Goal: Task Accomplishment & Management: Use online tool/utility

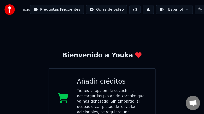
scroll to position [22, 0]
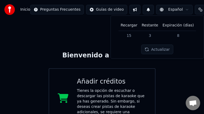
click at [155, 51] on button "Actualizar" at bounding box center [157, 50] width 32 height 10
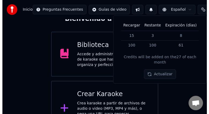
scroll to position [53, 0]
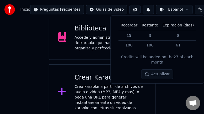
click at [107, 88] on div "Crea karaoke a partir de archivos de audio o video (MP3, MP4 y más), o pega una…" at bounding box center [111, 97] width 72 height 27
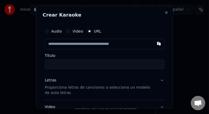
click at [99, 44] on input "text" at bounding box center [104, 44] width 119 height 11
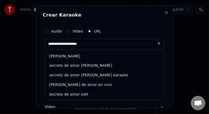
type input "**********"
click at [113, 41] on input "**********" at bounding box center [104, 44] width 119 height 11
click at [112, 43] on input "**********" at bounding box center [104, 44] width 119 height 11
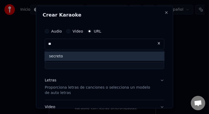
type input "*"
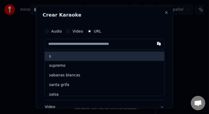
paste input "**********"
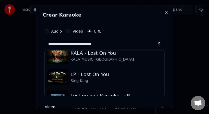
scroll to position [0, 0]
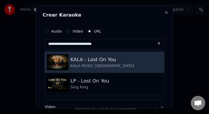
click at [59, 60] on img at bounding box center [57, 62] width 21 height 16
type input "**********"
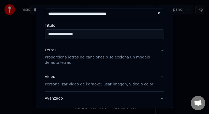
scroll to position [31, 0]
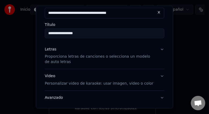
click at [158, 75] on button "Video Personalizar video de karaoke: usar imagen, video o color" at bounding box center [104, 79] width 119 height 21
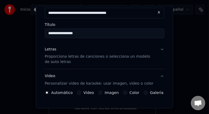
click at [132, 93] on label "Color" at bounding box center [134, 93] width 10 height 4
click at [127, 93] on button "Color" at bounding box center [125, 93] width 4 height 4
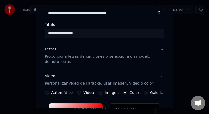
type input "*******"
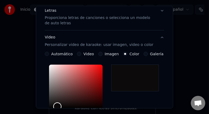
click at [57, 106] on div "Color" at bounding box center [75, 87] width 53 height 44
click at [152, 91] on div "*******" at bounding box center [104, 99] width 119 height 72
click at [106, 55] on label "Imagen" at bounding box center [112, 54] width 14 height 4
click at [102, 55] on button "Imagen" at bounding box center [100, 54] width 4 height 4
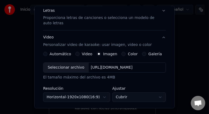
click at [128, 53] on label "Color" at bounding box center [133, 54] width 10 height 4
click at [125, 53] on button "Color" at bounding box center [123, 54] width 4 height 4
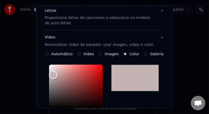
click at [53, 75] on div "Color" at bounding box center [75, 87] width 53 height 44
type input "*******"
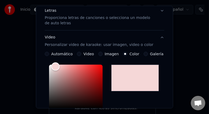
click at [55, 66] on div "Color" at bounding box center [75, 87] width 53 height 44
click at [109, 54] on label "Imagen" at bounding box center [112, 54] width 14 height 4
click at [102, 54] on button "Imagen" at bounding box center [100, 54] width 4 height 4
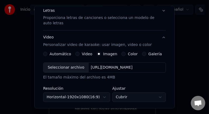
click at [62, 53] on label "Automático" at bounding box center [59, 54] width 21 height 4
click at [47, 53] on button "Automático" at bounding box center [45, 54] width 4 height 4
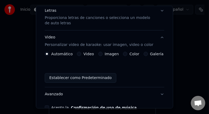
click at [73, 69] on div "Automático Video Imagen Color Galería Establecer como Predeterminado" at bounding box center [104, 67] width 119 height 31
click at [107, 53] on label "Imagen" at bounding box center [112, 54] width 14 height 4
click at [102, 53] on button "Imagen" at bounding box center [100, 54] width 4 height 4
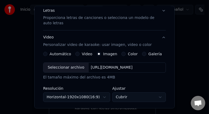
click at [124, 67] on div "[URL][DOMAIN_NAME]" at bounding box center [112, 67] width 46 height 5
click at [128, 54] on label "Color" at bounding box center [133, 54] width 10 height 4
click at [125, 54] on button "Color" at bounding box center [123, 54] width 4 height 4
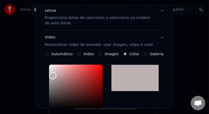
click at [130, 74] on div at bounding box center [135, 78] width 48 height 27
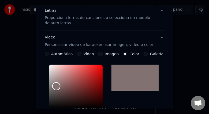
type input "*******"
click at [68, 53] on label "Automático" at bounding box center [61, 54] width 21 height 4
click at [49, 53] on button "Automático" at bounding box center [47, 54] width 4 height 4
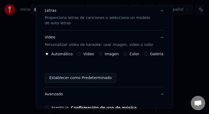
click at [68, 53] on label "Automático" at bounding box center [61, 54] width 21 height 4
click at [49, 53] on button "Automático" at bounding box center [47, 54] width 4 height 4
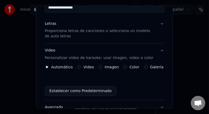
scroll to position [50, 0]
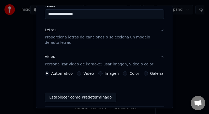
click at [152, 73] on label "Galería" at bounding box center [156, 74] width 13 height 4
click at [148, 73] on button "Galería" at bounding box center [145, 73] width 4 height 4
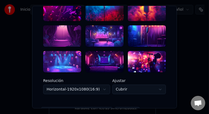
scroll to position [161, 0]
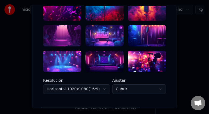
click at [146, 39] on div at bounding box center [147, 35] width 38 height 21
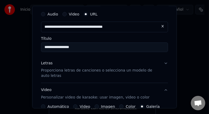
scroll to position [17, 0]
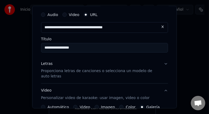
click at [163, 63] on button "Letras Proporciona letras de canciones o selecciona un modelo de auto letras" at bounding box center [104, 70] width 127 height 27
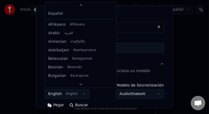
click at [80, 93] on body "**********" at bounding box center [102, 33] width 204 height 173
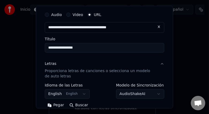
click at [80, 93] on body "**********" at bounding box center [102, 33] width 204 height 173
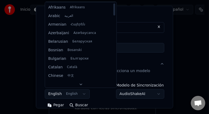
scroll to position [0, 0]
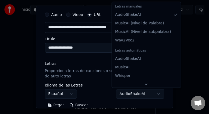
click at [155, 93] on body "**********" at bounding box center [102, 33] width 204 height 173
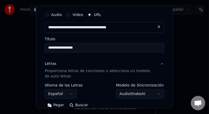
click at [80, 106] on body "**********" at bounding box center [102, 33] width 204 height 173
click at [80, 106] on button "Buscar" at bounding box center [79, 105] width 24 height 9
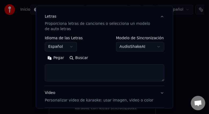
scroll to position [64, 0]
click at [70, 57] on button "Buscar" at bounding box center [79, 58] width 24 height 9
click at [153, 46] on body "**********" at bounding box center [102, 33] width 204 height 173
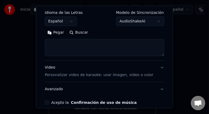
scroll to position [107, 0]
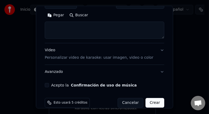
click at [149, 102] on button "Crear" at bounding box center [154, 103] width 19 height 10
select select "**"
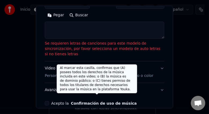
click at [72, 102] on button "Confirmación de uso de música" at bounding box center [104, 104] width 66 height 4
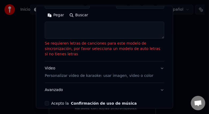
click at [47, 101] on button "Acepto la Confirmación de uso de música" at bounding box center [47, 103] width 4 height 4
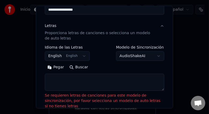
scroll to position [54, 0]
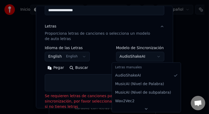
click at [154, 55] on body "**********" at bounding box center [102, 33] width 204 height 173
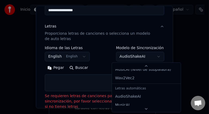
scroll to position [32, 0]
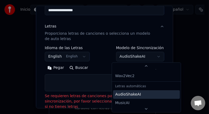
click at [140, 91] on div "AudioShakeAI" at bounding box center [146, 94] width 67 height 9
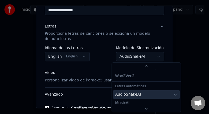
click at [138, 90] on div "AudioShakeAI" at bounding box center [146, 94] width 67 height 9
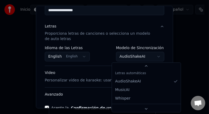
scroll to position [45, 0]
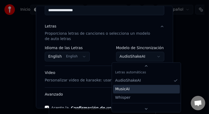
click at [127, 89] on span "MusicAI" at bounding box center [122, 89] width 14 height 5
select select "**********"
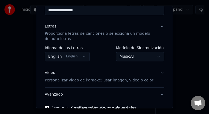
click at [170, 55] on body "**********" at bounding box center [102, 33] width 204 height 173
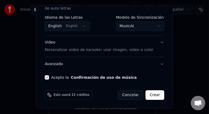
click at [153, 94] on button "Crear" at bounding box center [154, 95] width 19 height 10
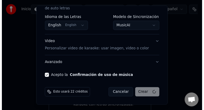
scroll to position [31, 0]
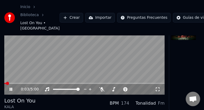
click at [158, 88] on icon at bounding box center [157, 89] width 5 height 4
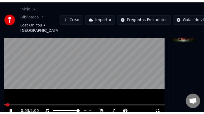
scroll to position [0, 0]
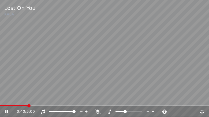
click at [124, 112] on span at bounding box center [119, 112] width 9 height 1
click at [110, 112] on span at bounding box center [116, 112] width 27 height 1
click at [118, 112] on span at bounding box center [116, 112] width 27 height 1
click at [122, 112] on span at bounding box center [116, 112] width 27 height 1
click at [111, 112] on icon at bounding box center [109, 112] width 5 height 4
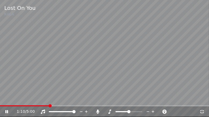
click at [131, 112] on span at bounding box center [128, 112] width 27 height 1
click at [202, 113] on icon at bounding box center [202, 112] width 4 height 4
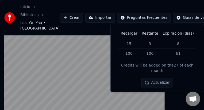
click at [156, 78] on button "Actualizar" at bounding box center [157, 83] width 32 height 10
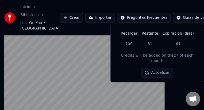
click at [22, 6] on link "Inicio" at bounding box center [25, 6] width 10 height 5
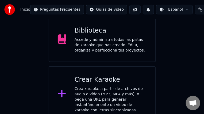
scroll to position [53, 0]
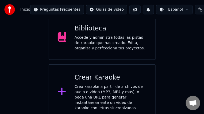
click at [131, 45] on div "Accede y administra todas las pistas de karaoke que has creado. Edita, organiza…" at bounding box center [111, 43] width 72 height 16
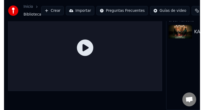
scroll to position [22, 0]
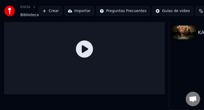
click at [180, 31] on img at bounding box center [183, 32] width 25 height 14
click at [183, 31] on img at bounding box center [183, 32] width 25 height 14
click at [189, 27] on img at bounding box center [183, 32] width 25 height 14
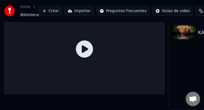
click at [189, 27] on img at bounding box center [183, 32] width 25 height 14
click at [109, 52] on div at bounding box center [84, 49] width 160 height 90
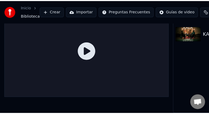
scroll to position [17, 0]
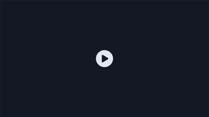
click at [104, 56] on icon at bounding box center [104, 58] width 17 height 17
click at [34, 108] on div at bounding box center [104, 58] width 209 height 117
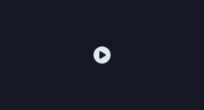
scroll to position [0, 43]
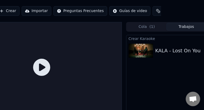
click at [189, 27] on button "Trabajos" at bounding box center [187, 27] width 40 height 8
click at [186, 28] on button "Trabajos" at bounding box center [187, 27] width 40 height 8
click at [185, 27] on button "Trabajos" at bounding box center [187, 27] width 40 height 8
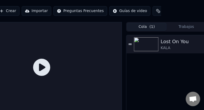
click at [150, 27] on span "( 1 )" at bounding box center [151, 26] width 5 height 5
click at [130, 43] on icon at bounding box center [130, 43] width 3 height 1
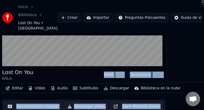
scroll to position [59, 0]
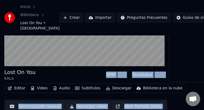
click at [19, 87] on button "Editar" at bounding box center [17, 87] width 22 height 7
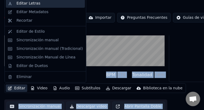
click at [43, 2] on div "Editar Letras" at bounding box center [50, 3] width 66 height 5
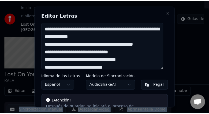
scroll to position [58, 0]
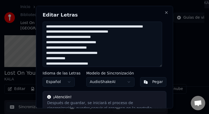
click at [70, 38] on textarea at bounding box center [102, 44] width 119 height 46
type textarea "**********"
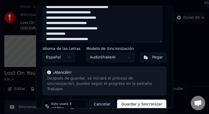
scroll to position [26, 0]
